Goal: Find specific page/section: Find specific page/section

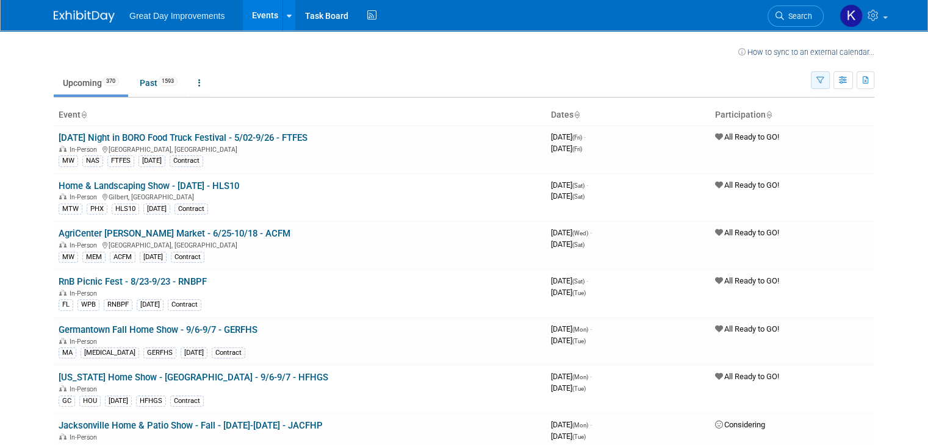
click at [825, 84] on button "button" at bounding box center [820, 80] width 19 height 18
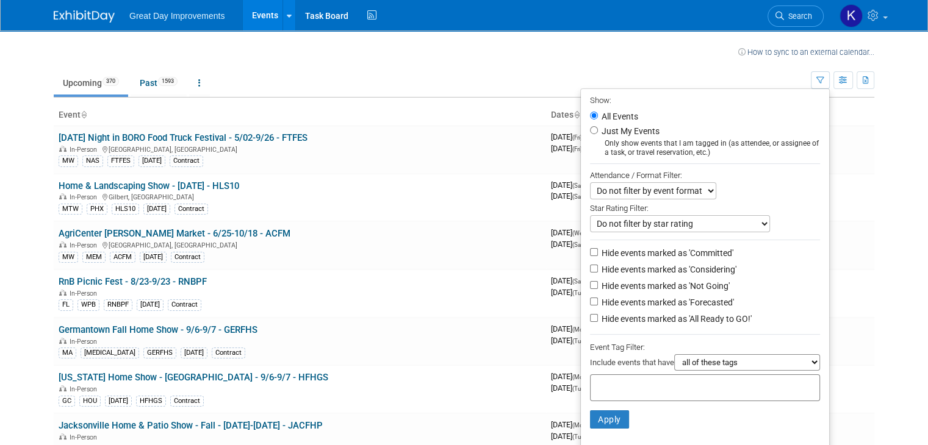
drag, startPoint x: 635, startPoint y: 384, endPoint x: 643, endPoint y: 387, distance: 8.5
click at [641, 387] on input "text" at bounding box center [644, 386] width 98 height 12
type input "gc"
click at [614, 428] on div "GC" at bounding box center [680, 427] width 171 height 17
type input "GC"
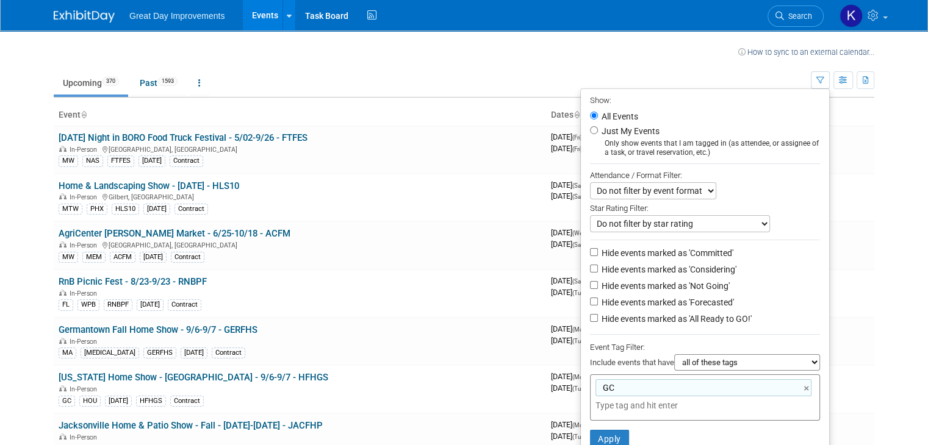
scroll to position [61, 0]
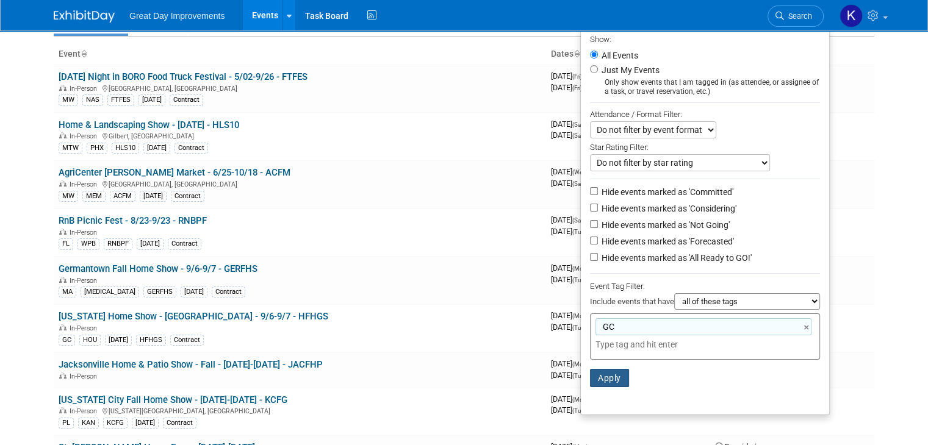
click at [621, 383] on button "Apply" at bounding box center [609, 378] width 39 height 18
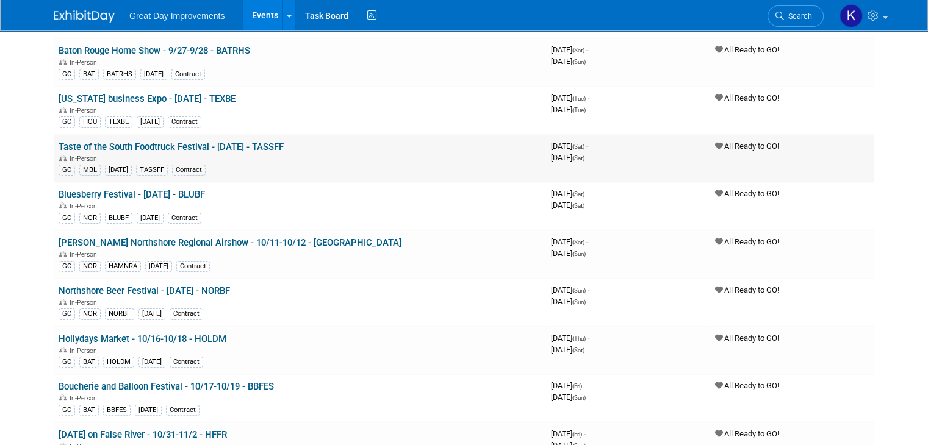
scroll to position [244, 0]
